Goal: Find specific page/section: Find specific page/section

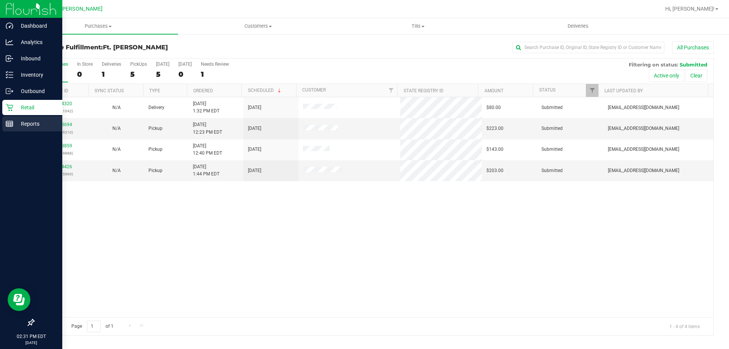
click at [30, 123] on p "Reports" at bounding box center [36, 123] width 46 height 9
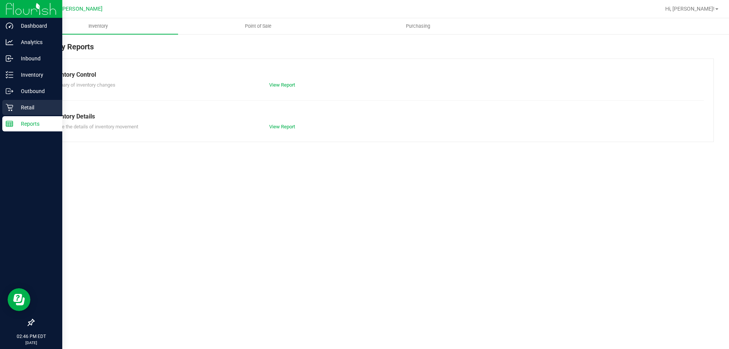
click at [24, 103] on p "Retail" at bounding box center [36, 107] width 46 height 9
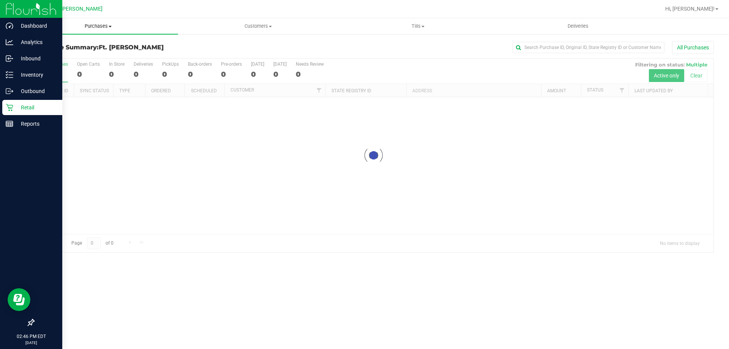
click at [104, 29] on span "Purchases" at bounding box center [98, 26] width 160 height 7
click at [93, 55] on li "Fulfillment" at bounding box center [98, 54] width 160 height 9
